Goal: Find specific page/section: Find specific page/section

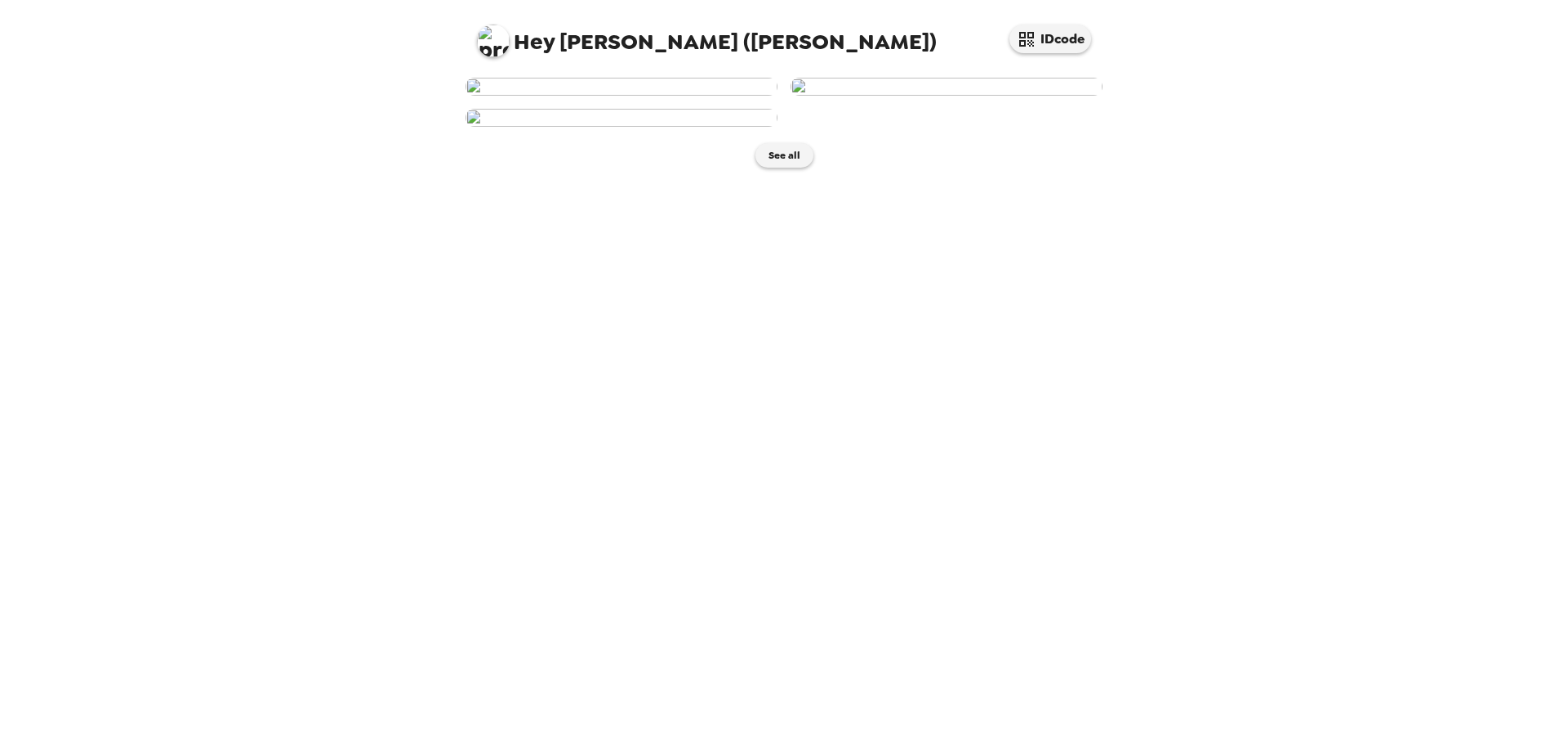
click at [697, 96] on img at bounding box center [621, 87] width 312 height 18
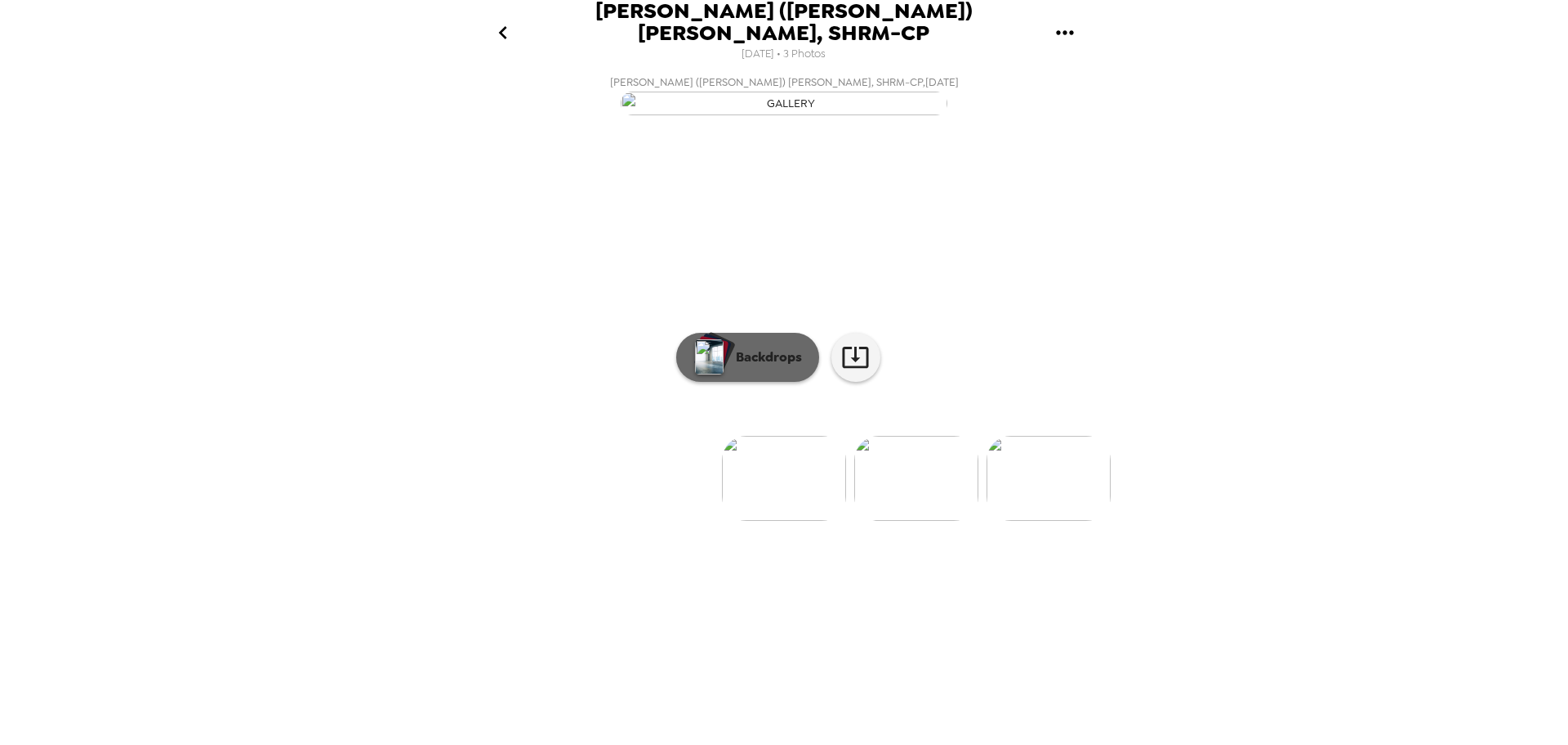
click at [770, 367] on p "Backdrops" at bounding box center [764, 357] width 74 height 20
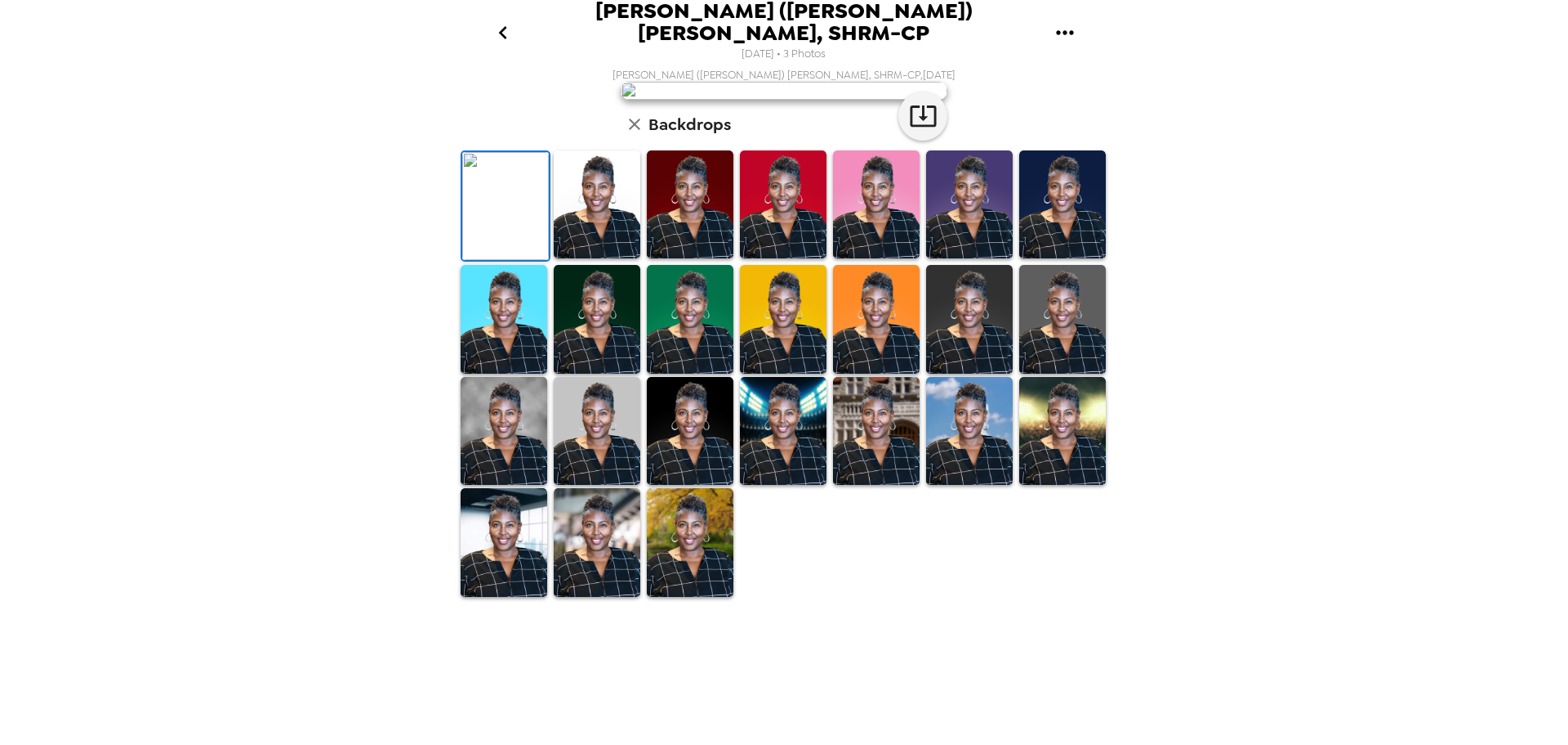
scroll to position [164, 0]
click at [971, 373] on img at bounding box center [969, 320] width 86 height 109
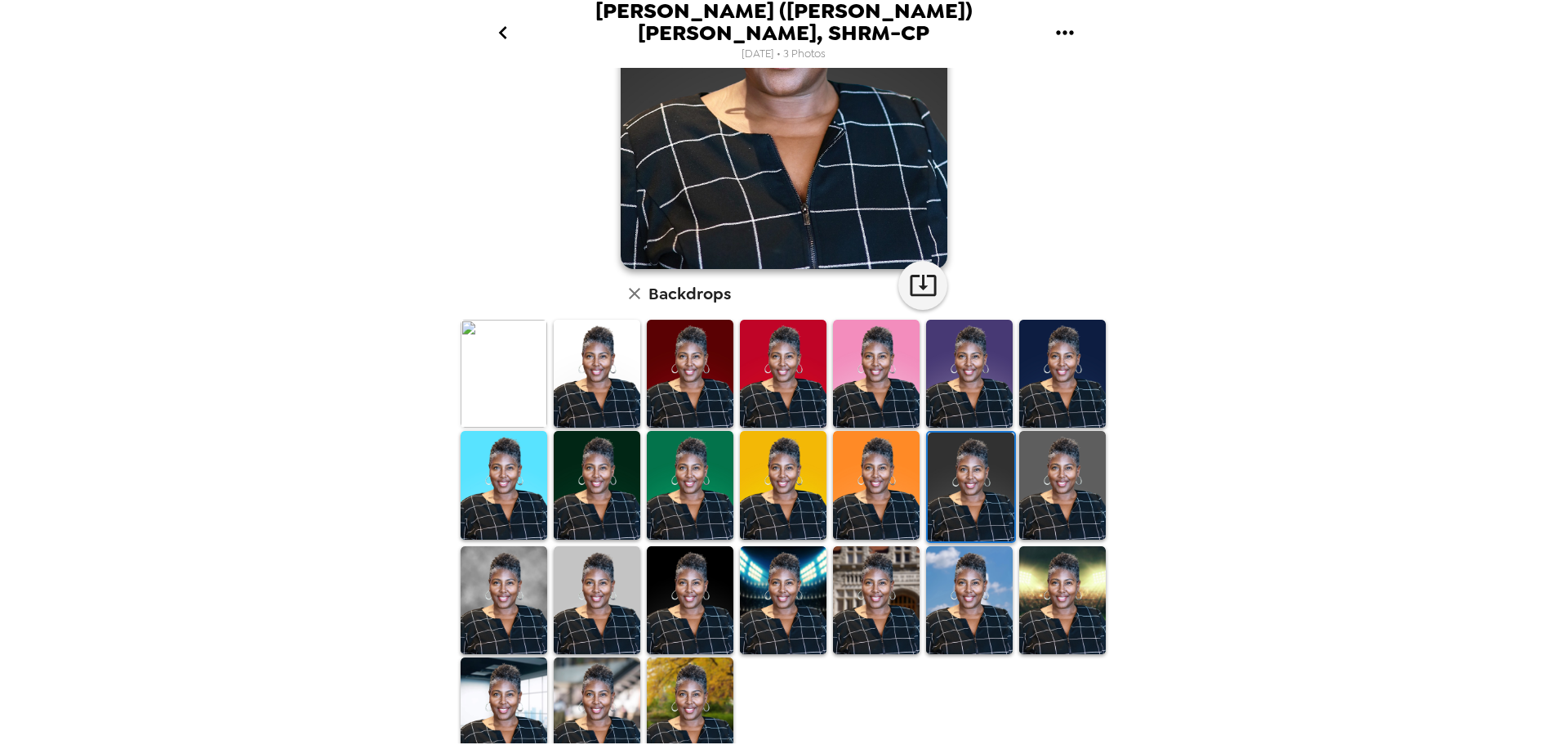
scroll to position [237, 0]
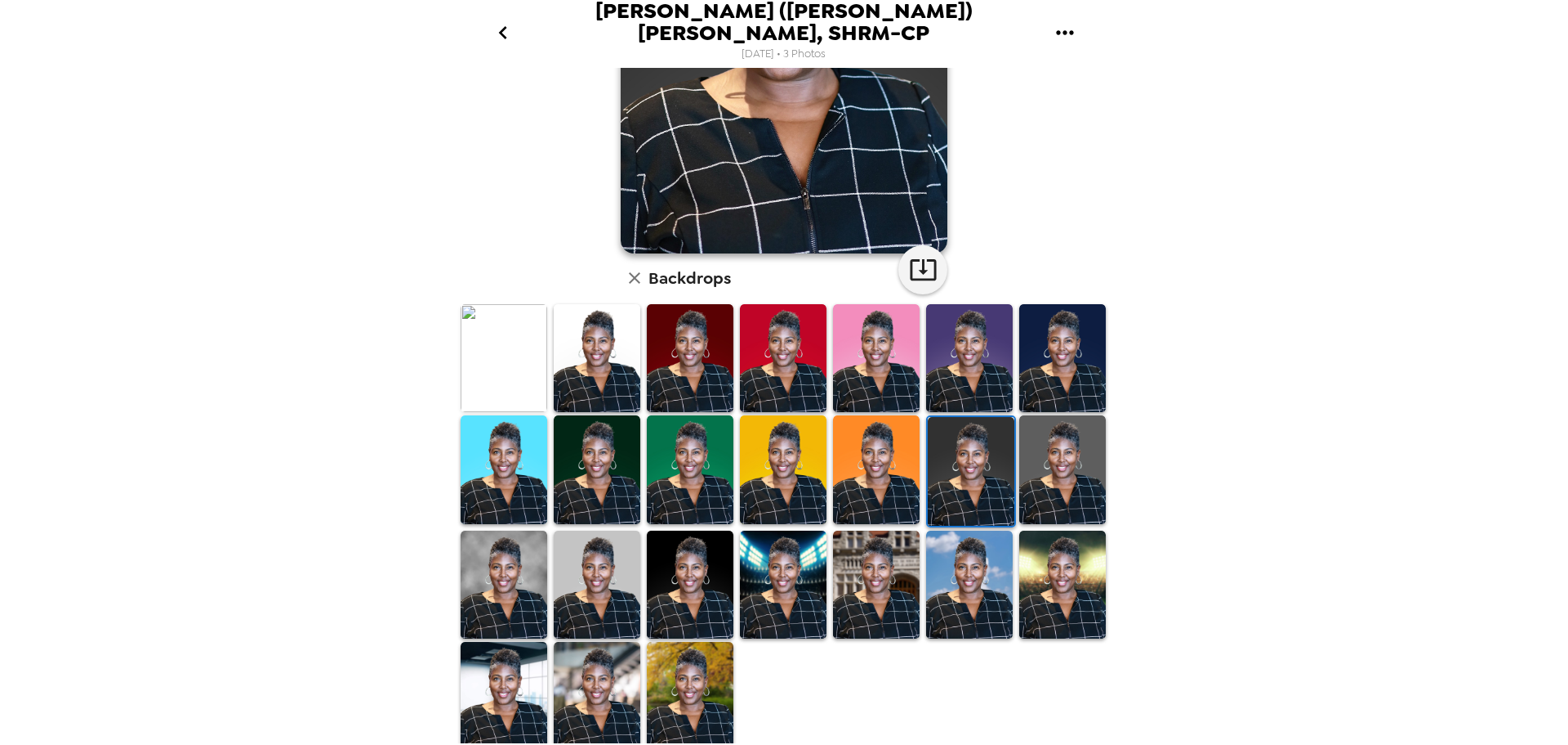
click at [573, 664] on img at bounding box center [597, 696] width 86 height 109
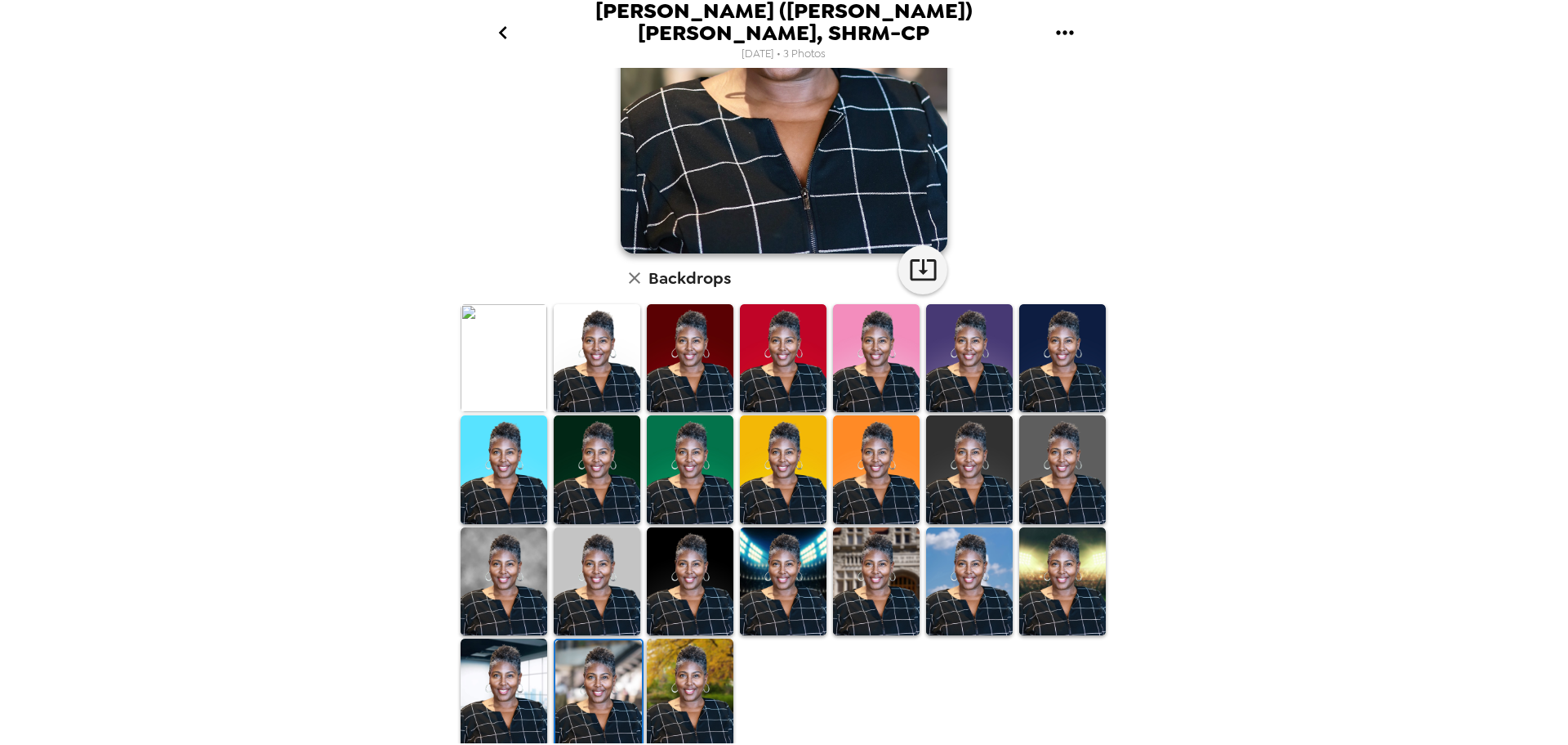
click at [504, 563] on img at bounding box center [504, 581] width 86 height 109
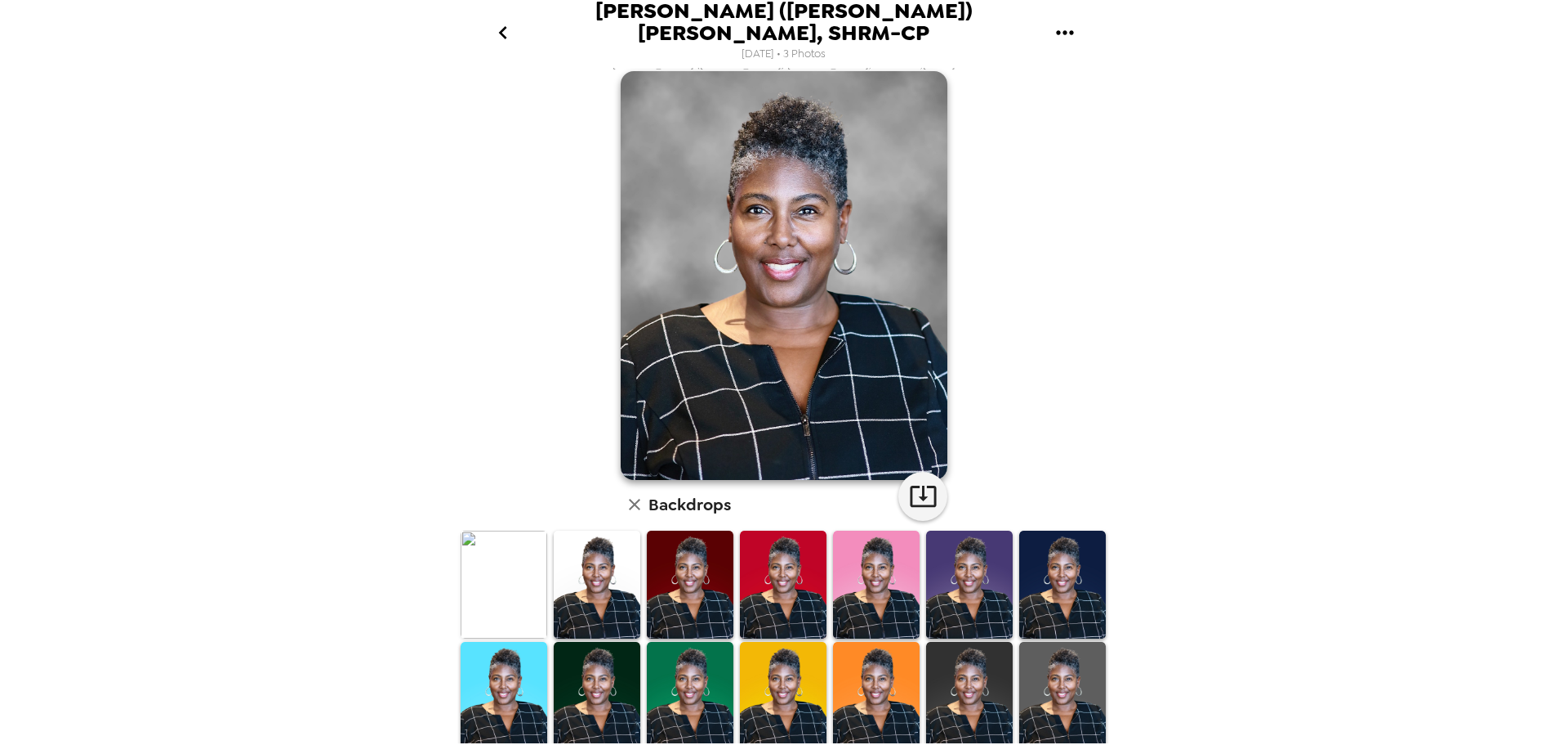
scroll to position [8, 0]
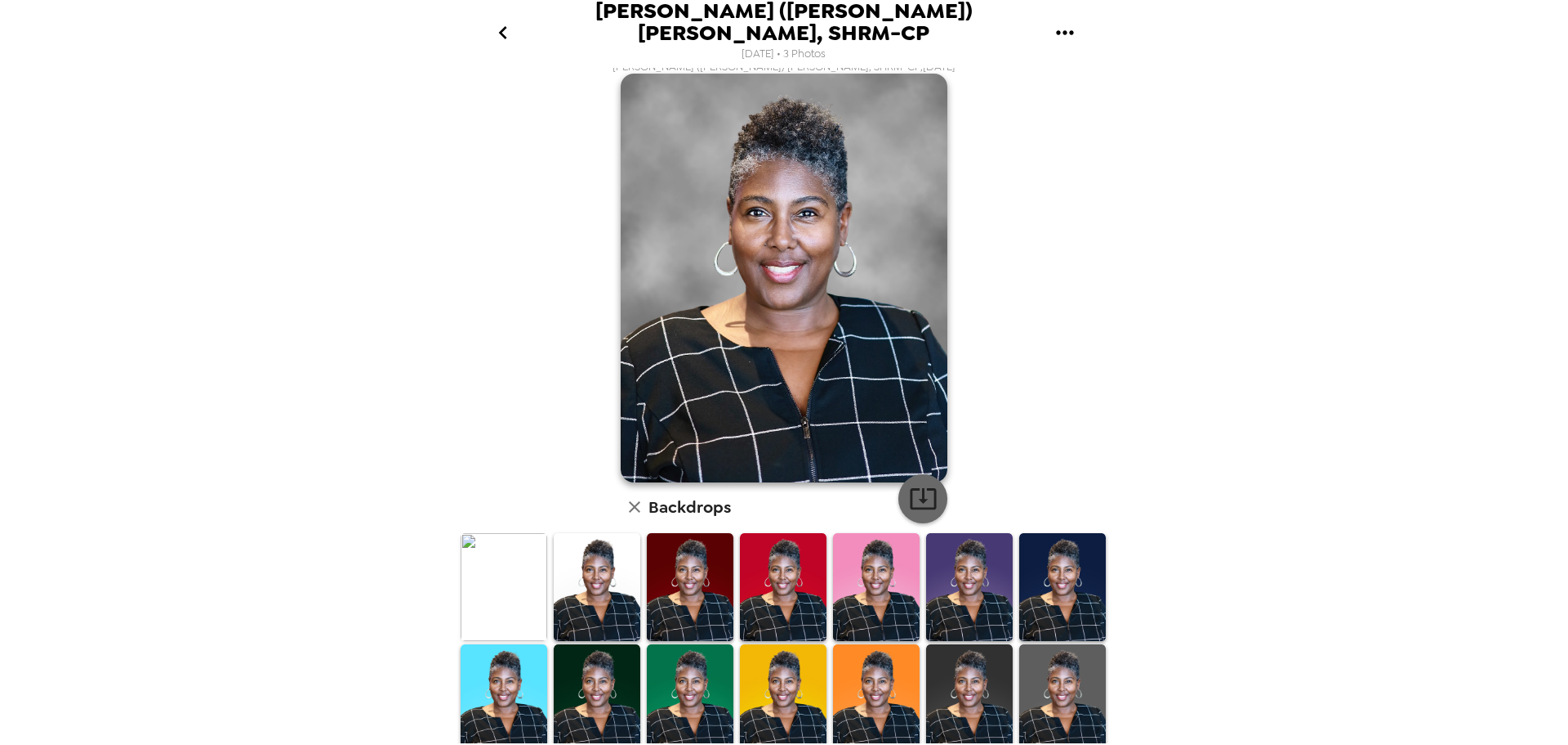
click at [914, 490] on icon "button" at bounding box center [923, 498] width 28 height 28
click at [501, 26] on icon "go back" at bounding box center [503, 33] width 8 height 13
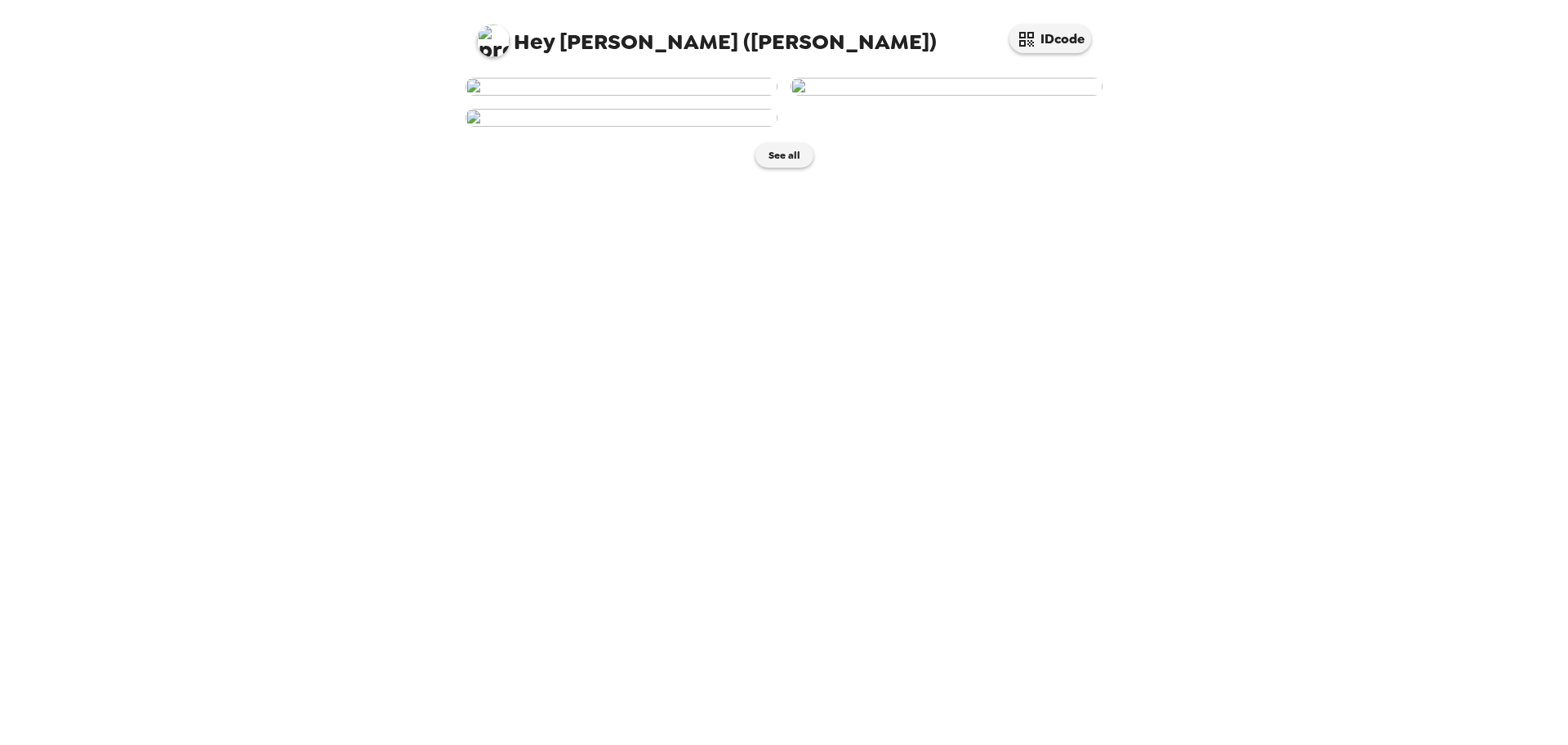
click at [924, 96] on img at bounding box center [947, 87] width 312 height 18
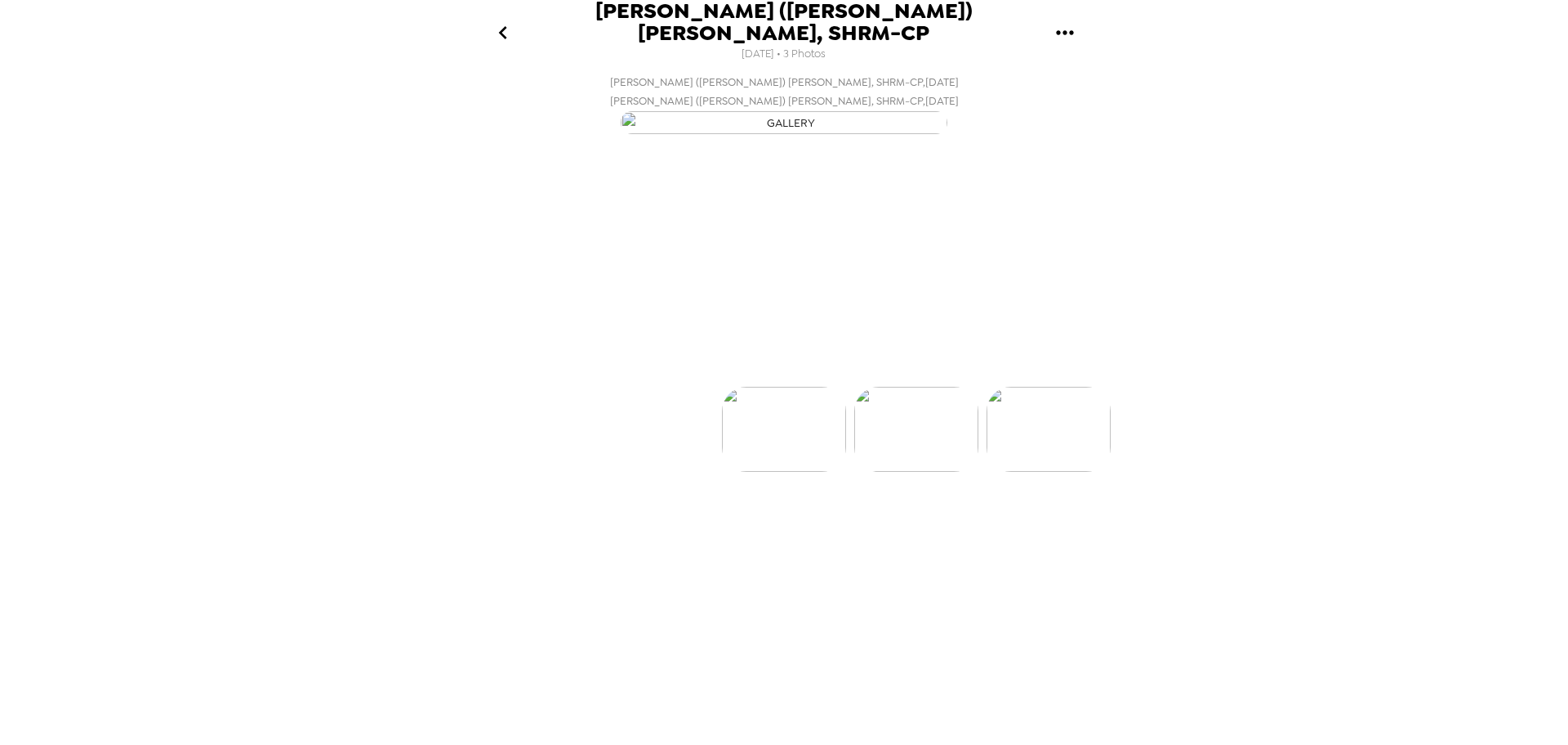
scroll to position [0, 132]
click at [745, 367] on p "Backdrops" at bounding box center [764, 357] width 74 height 20
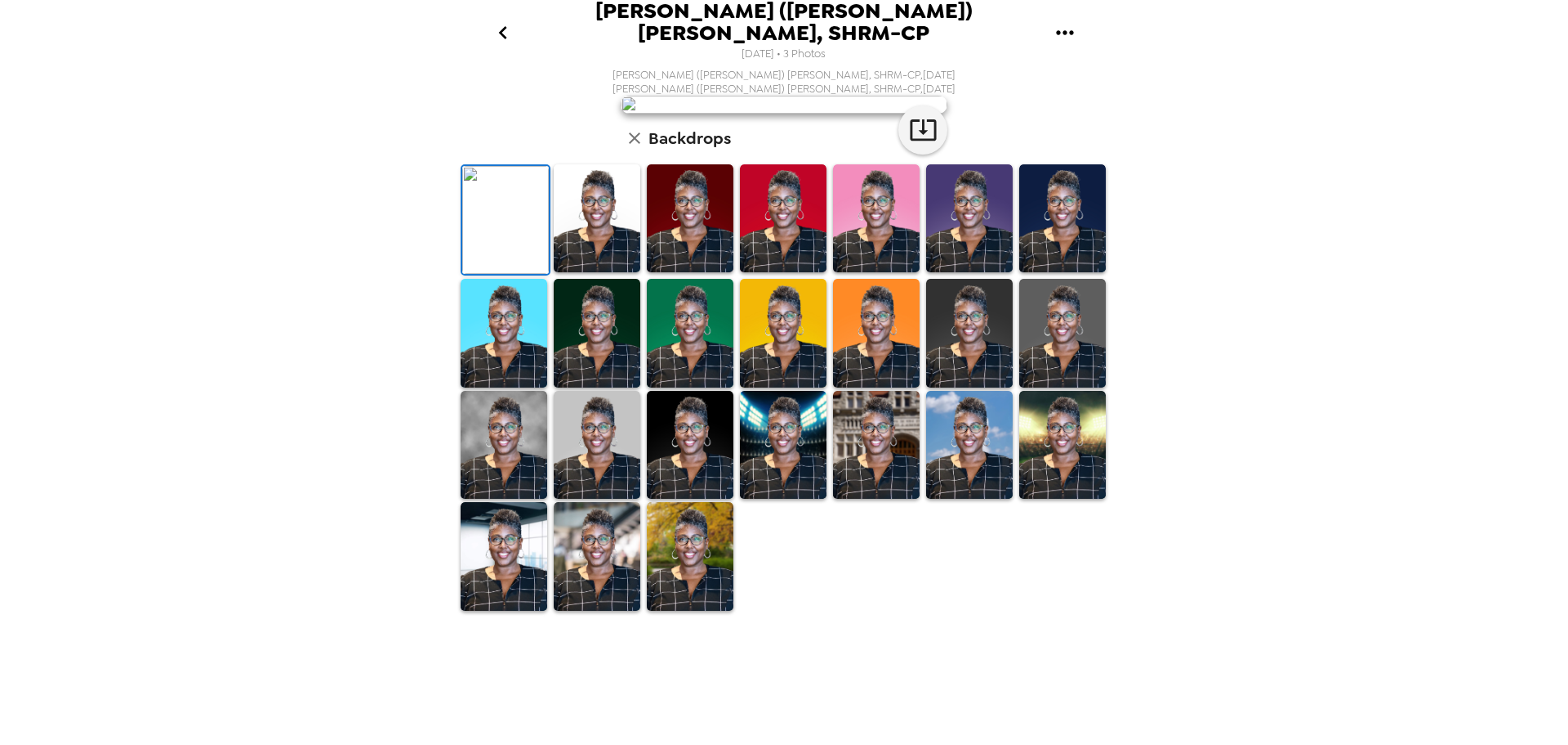
scroll to position [164, 0]
click at [969, 388] on img at bounding box center [969, 333] width 86 height 109
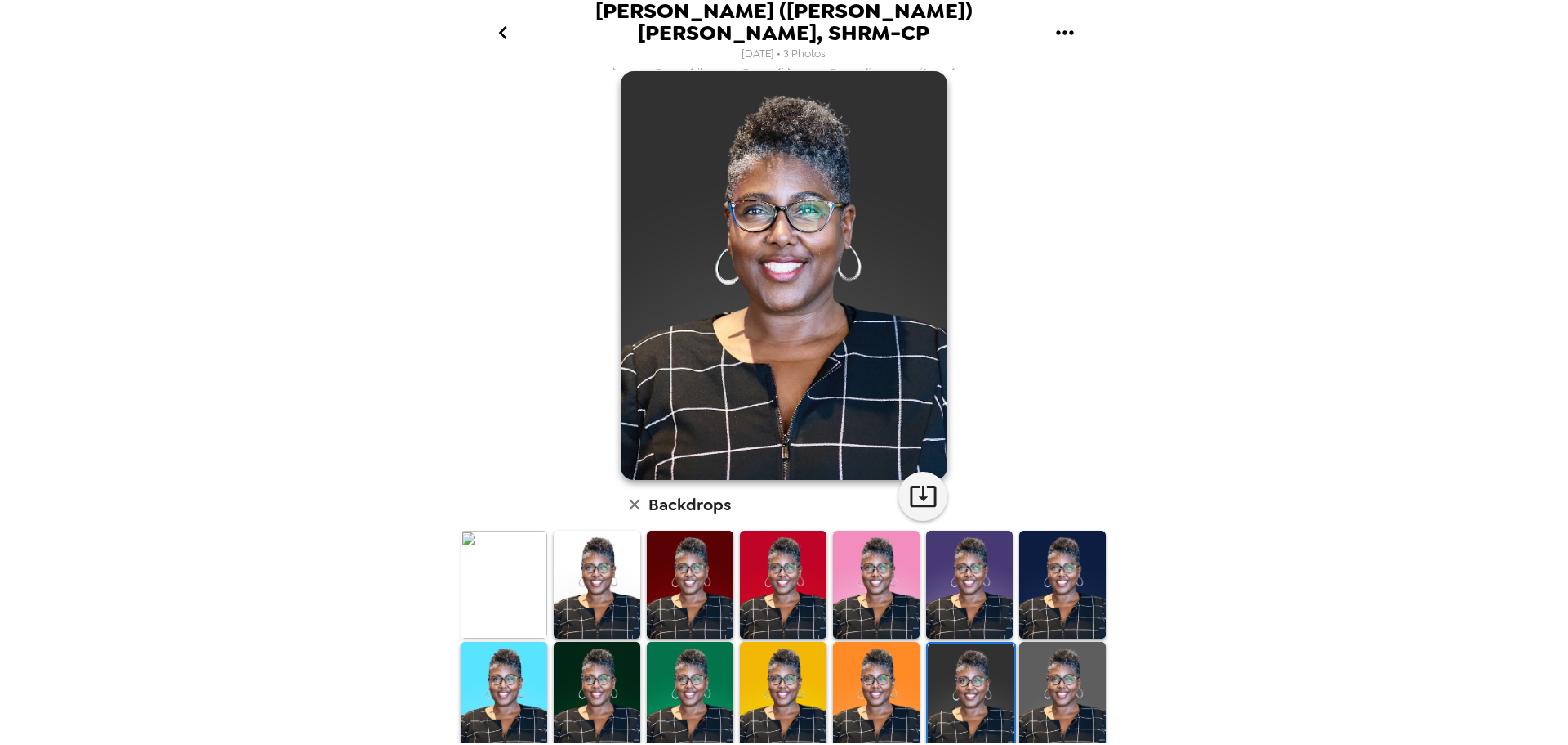
scroll to position [0, 0]
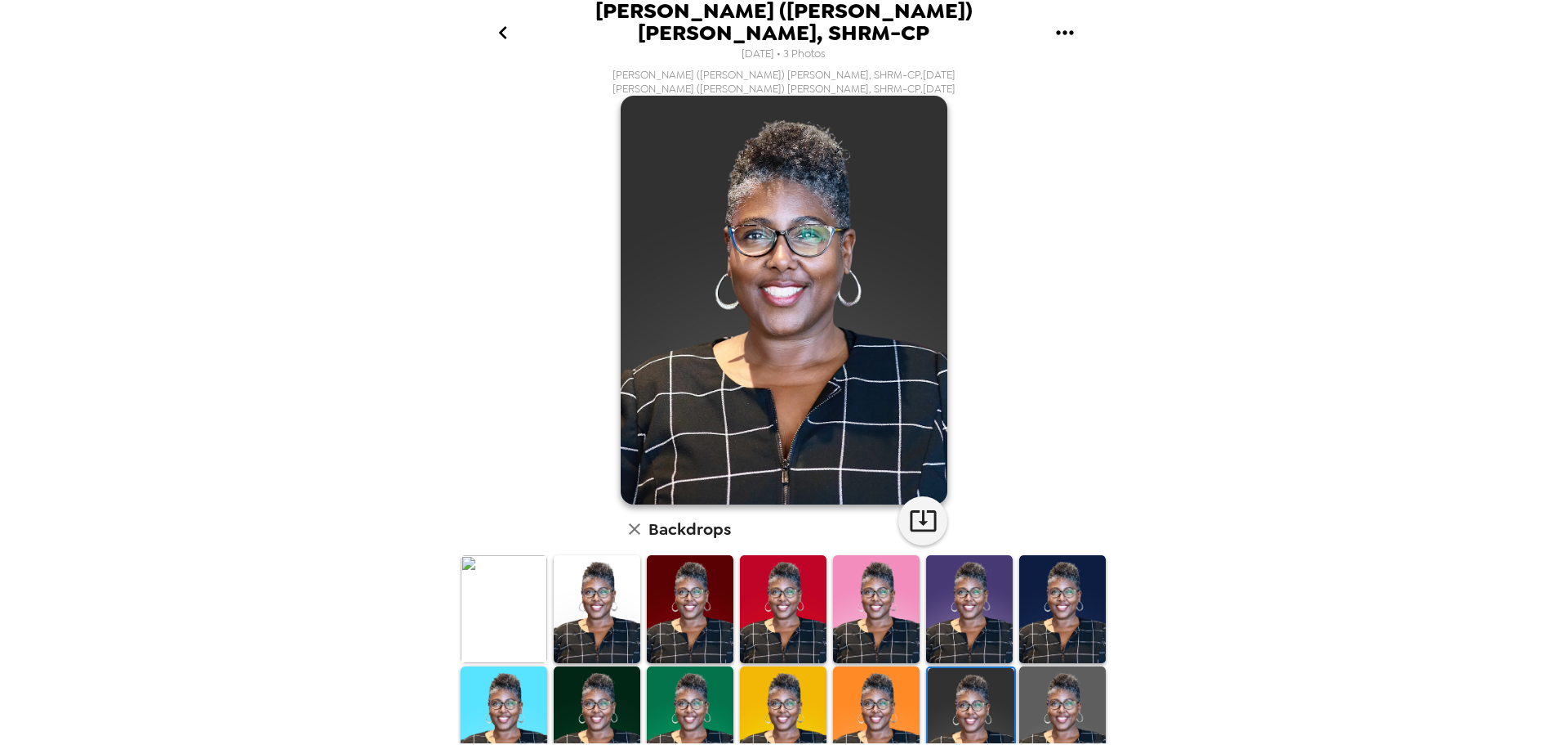
click at [1063, 687] on img at bounding box center [1062, 721] width 86 height 109
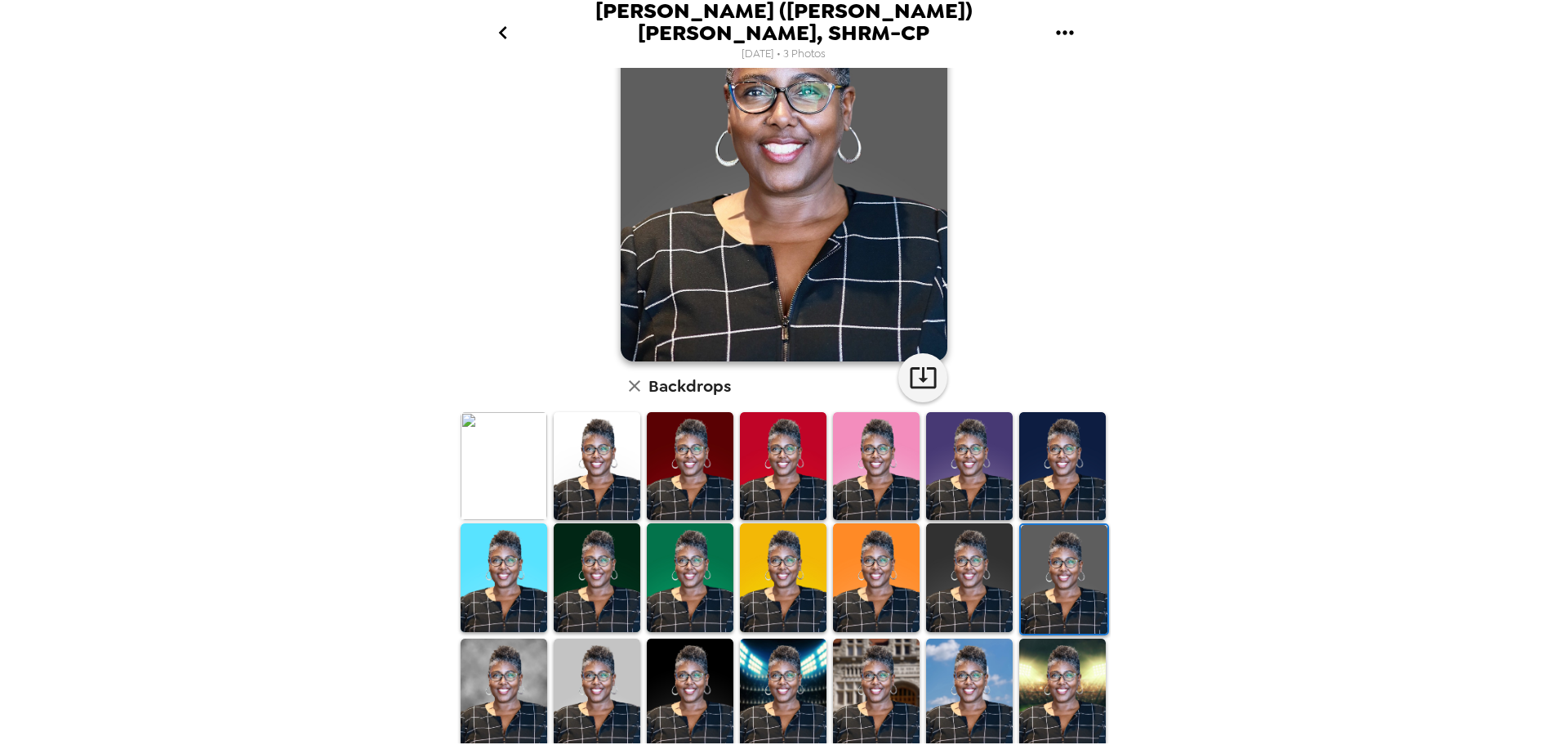
scroll to position [246, 0]
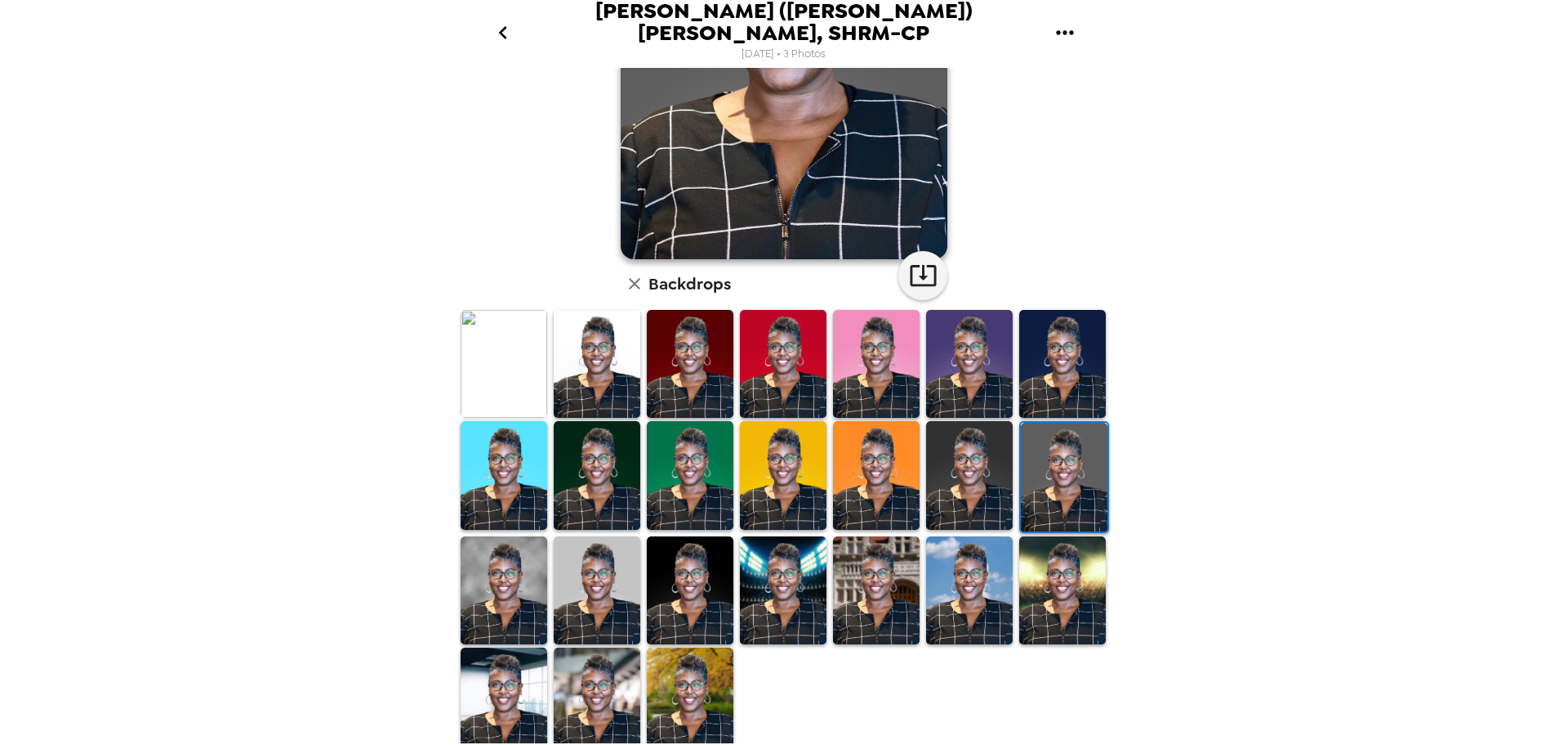
click at [583, 690] on img at bounding box center [597, 702] width 86 height 109
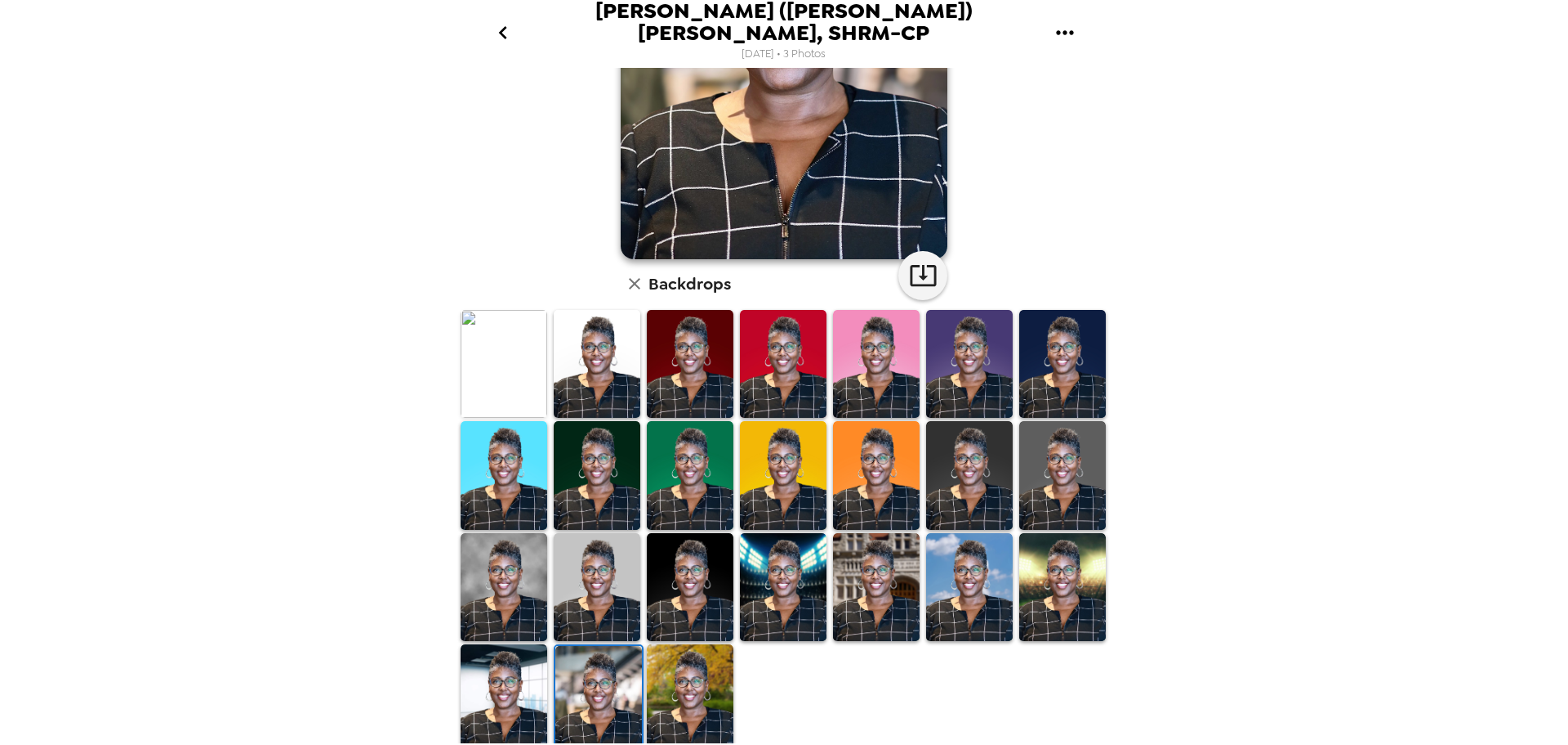
click at [525, 581] on img at bounding box center [504, 588] width 86 height 109
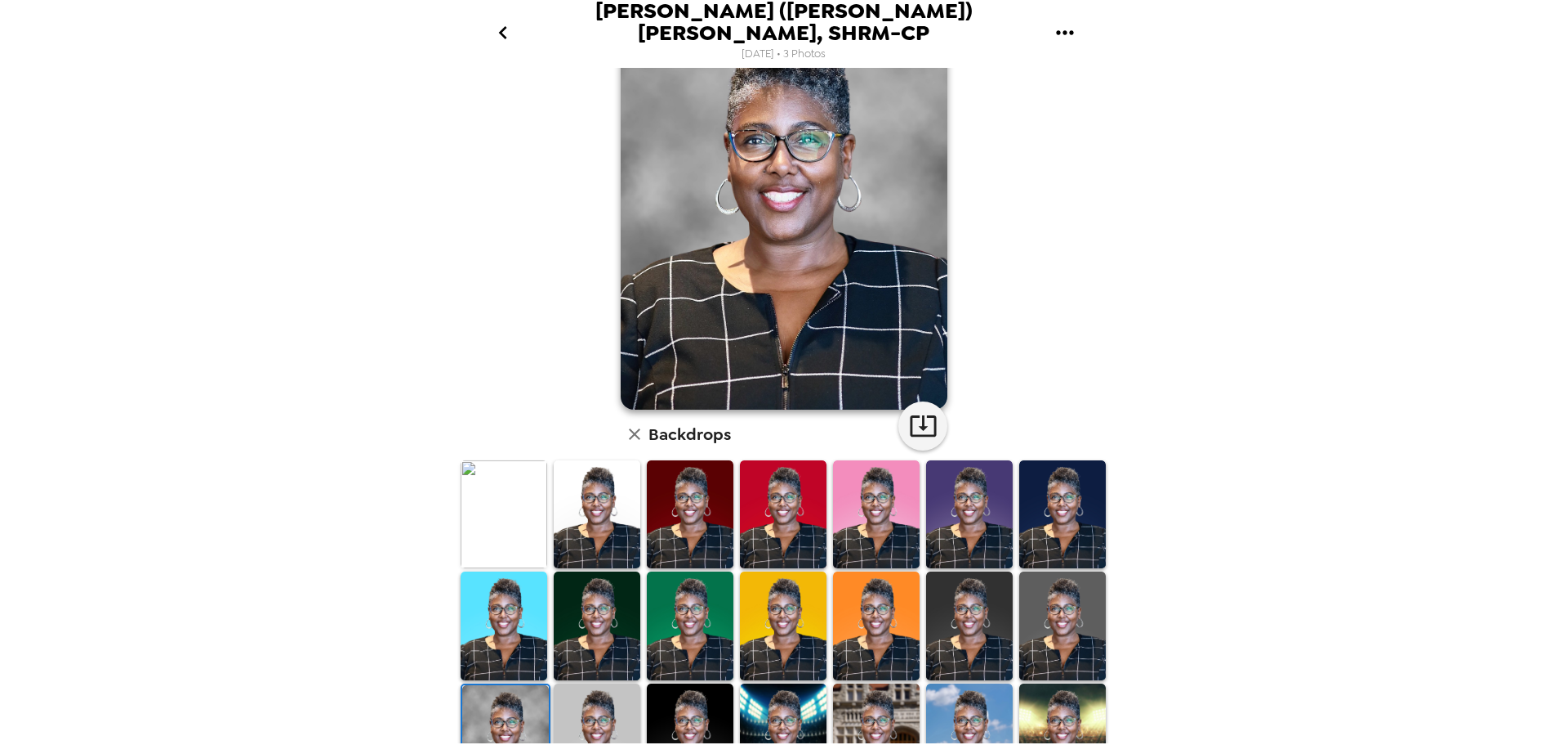
scroll to position [0, 0]
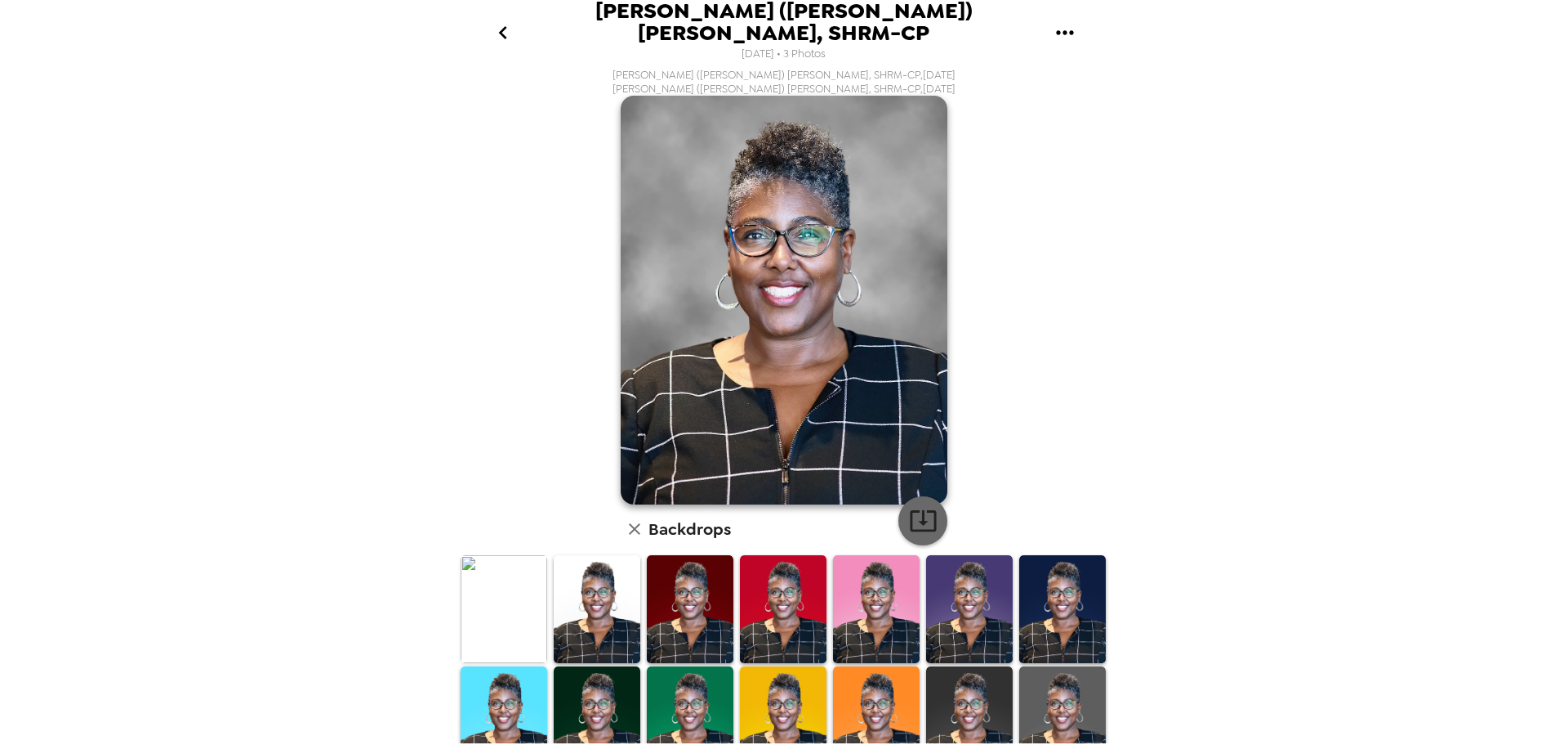
click at [914, 514] on icon "button" at bounding box center [923, 520] width 28 height 28
click at [511, 598] on img at bounding box center [504, 610] width 86 height 109
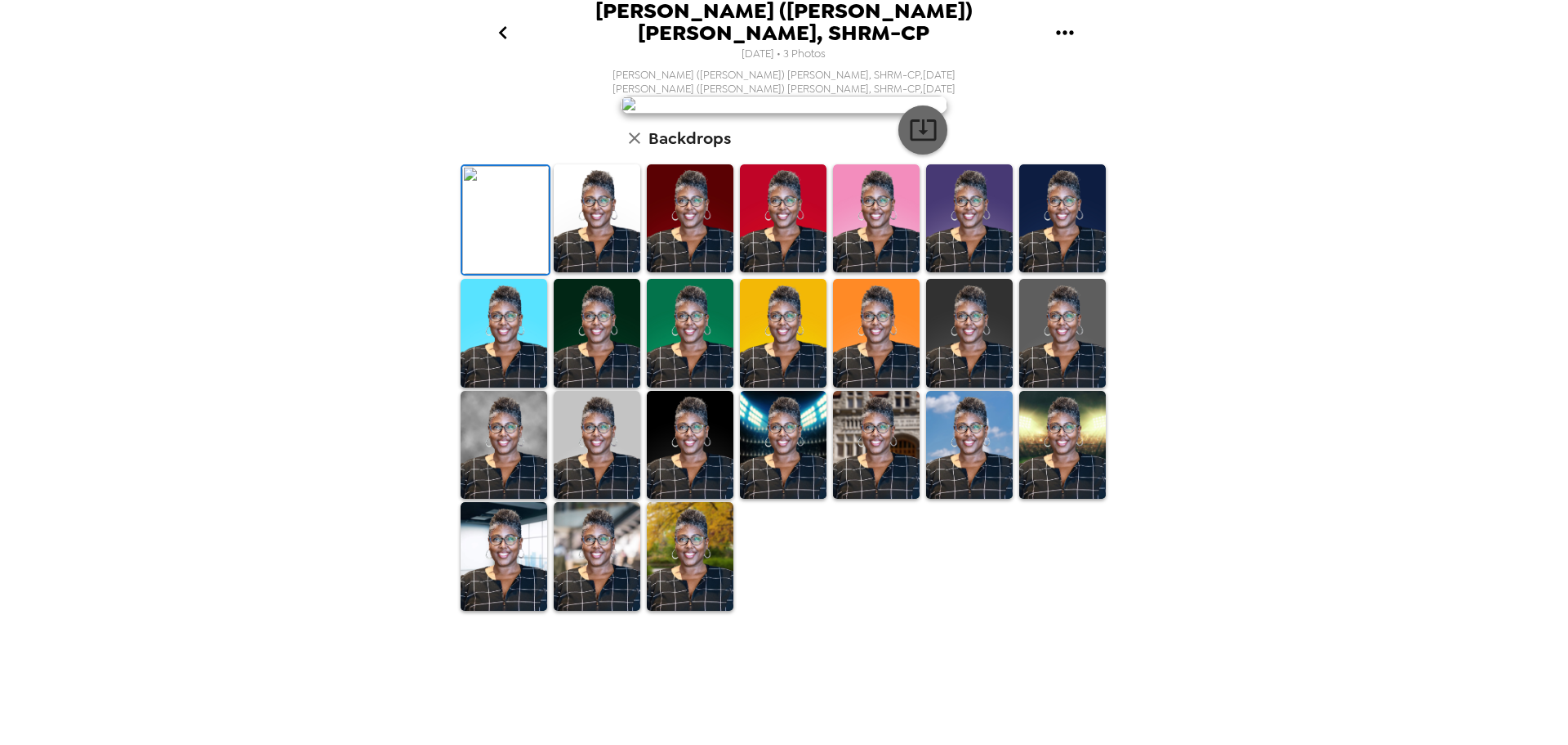
click at [914, 144] on icon "button" at bounding box center [923, 130] width 28 height 28
click at [500, 28] on icon "go back" at bounding box center [503, 33] width 26 height 26
